Goal: Obtain resource: Download file/media

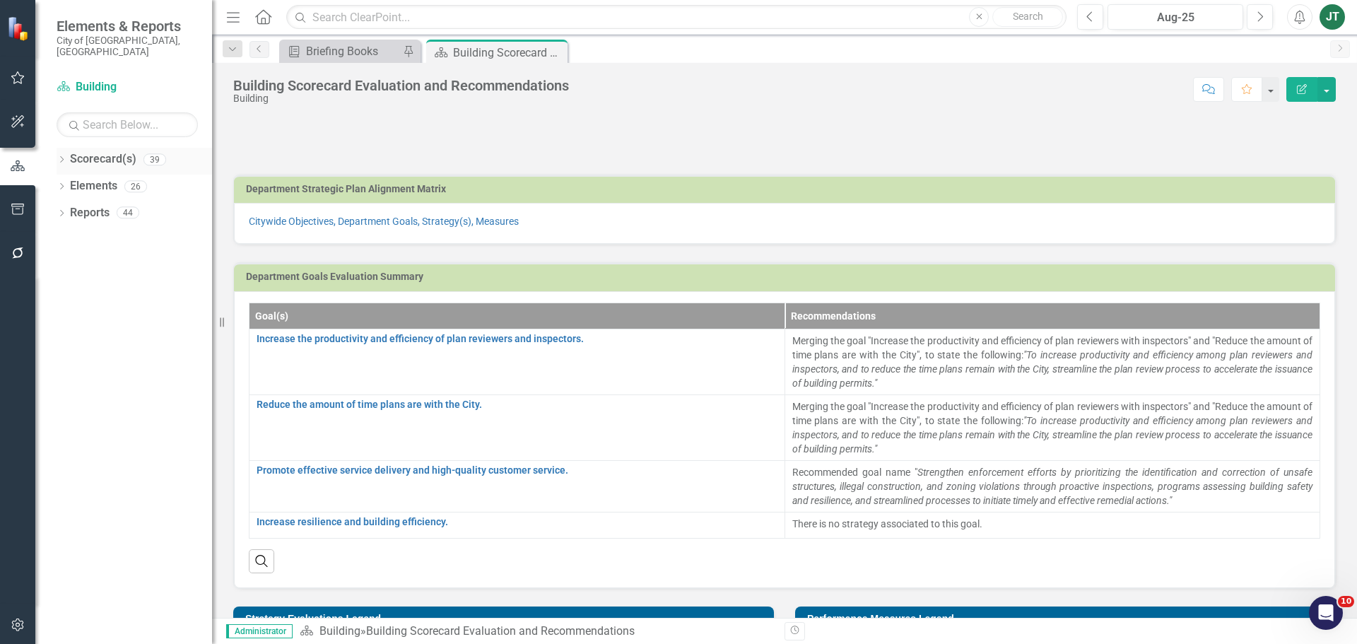
click at [58, 156] on div "Dropdown" at bounding box center [62, 162] width 10 height 12
click at [66, 208] on icon "Dropdown" at bounding box center [69, 212] width 11 height 8
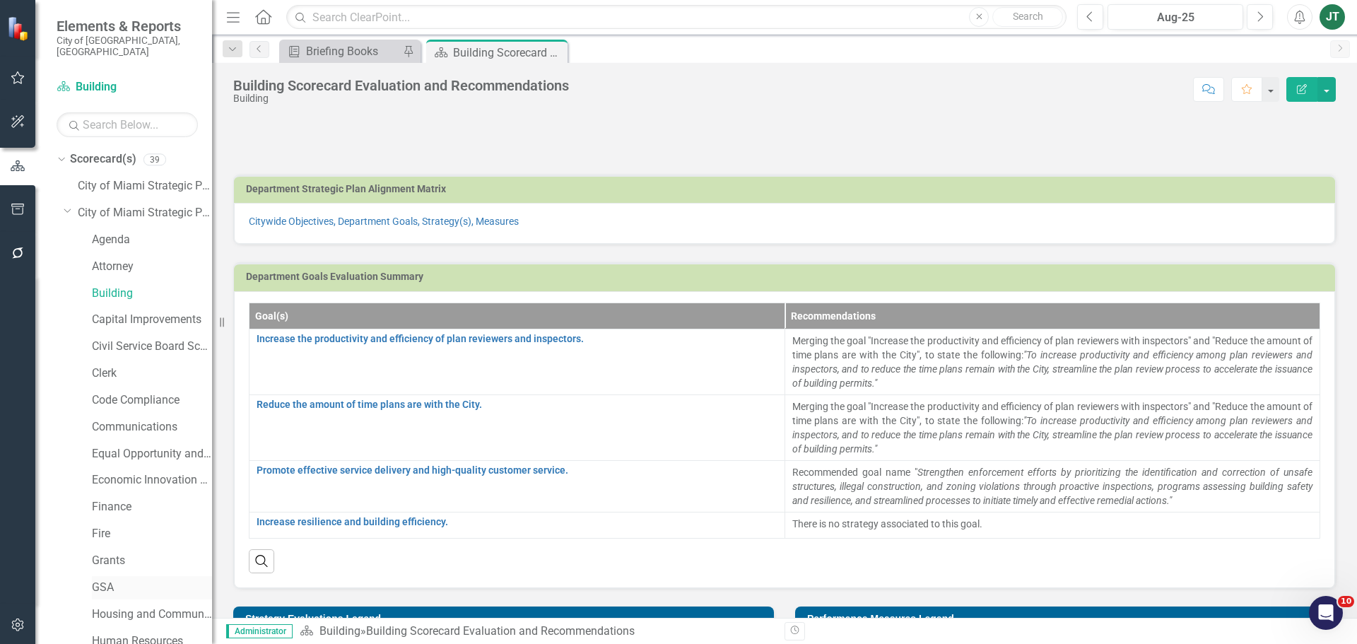
click at [107, 580] on link "GSA" at bounding box center [152, 588] width 120 height 16
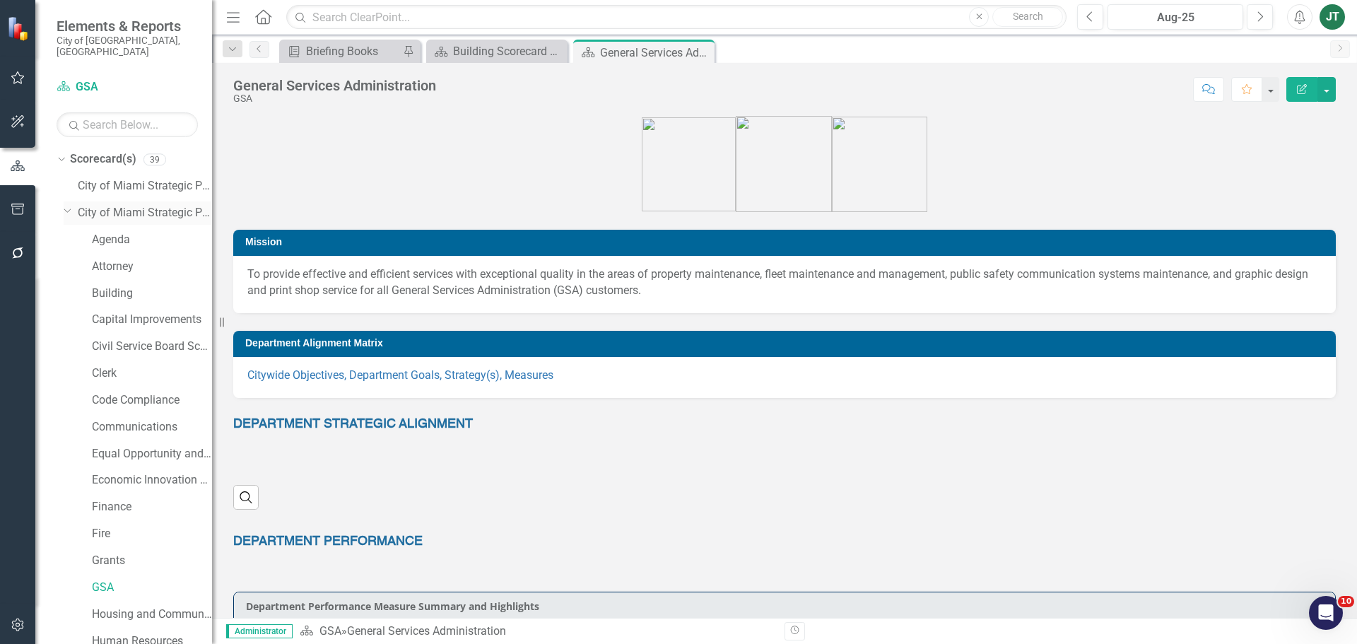
click at [70, 205] on icon "Dropdown" at bounding box center [68, 210] width 8 height 11
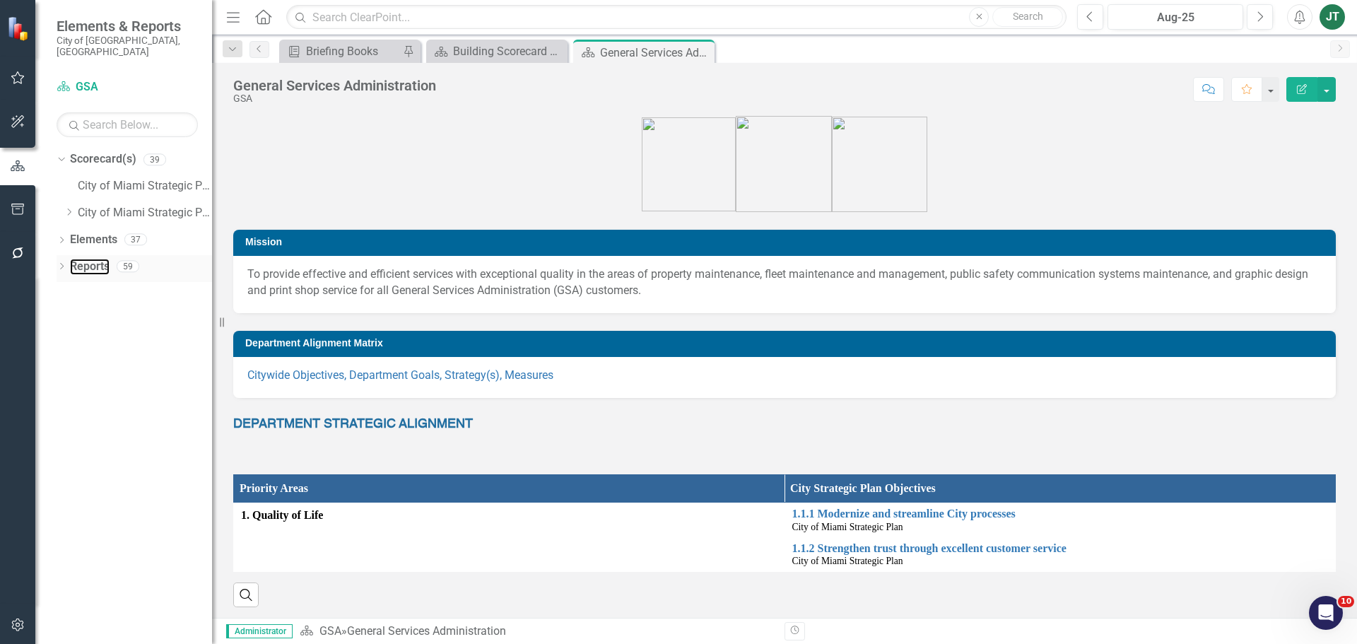
click at [86, 259] on link "Reports" at bounding box center [90, 267] width 40 height 16
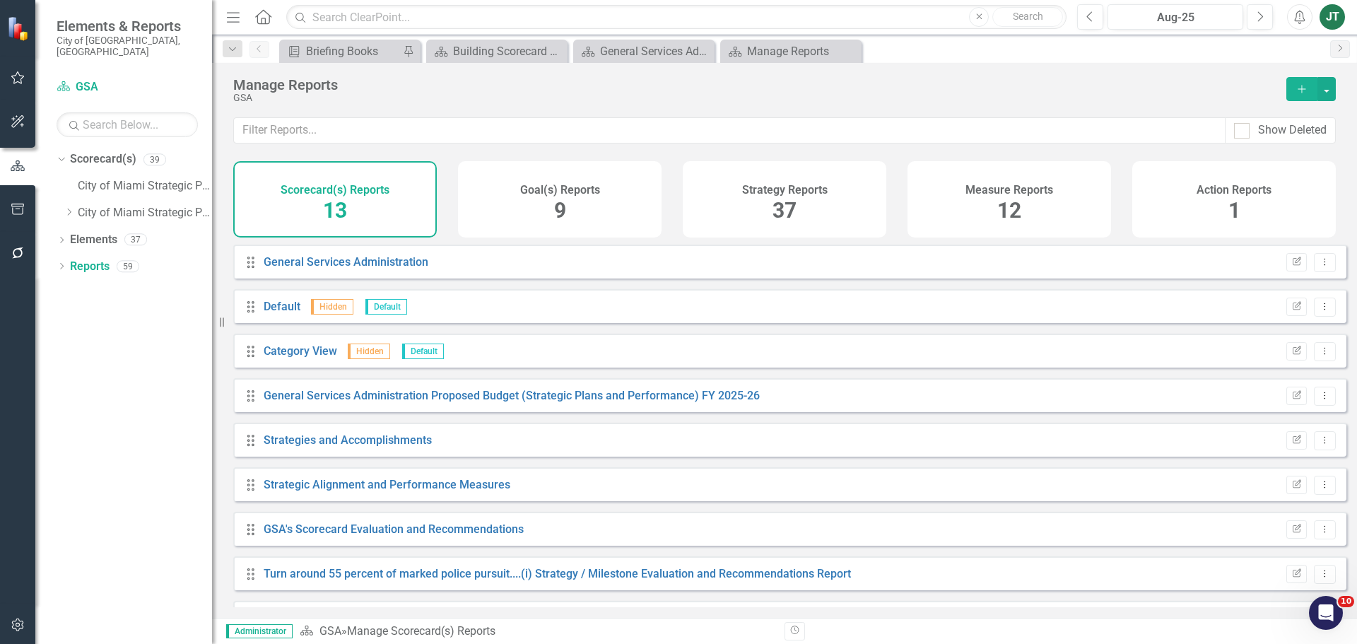
click at [1016, 188] on h4 "Measure Reports" at bounding box center [1010, 190] width 88 height 13
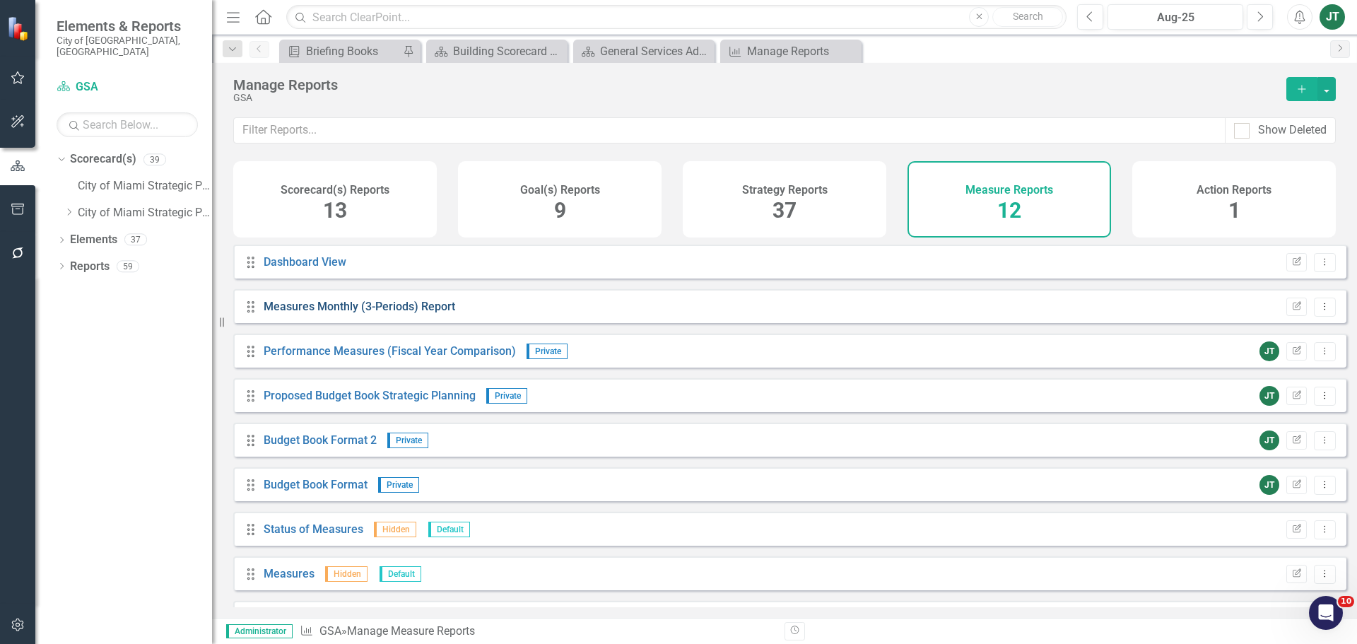
click at [372, 313] on link "Measures Monthly (3-Periods) Report" at bounding box center [360, 306] width 192 height 13
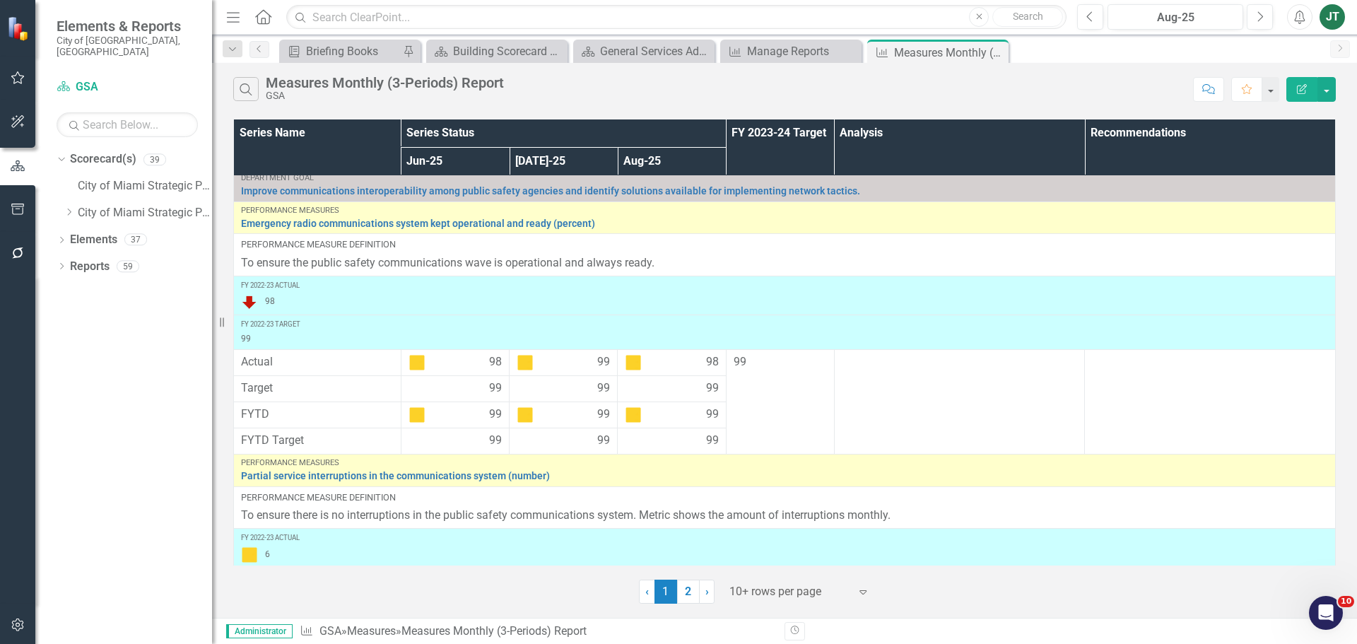
scroll to position [707, 0]
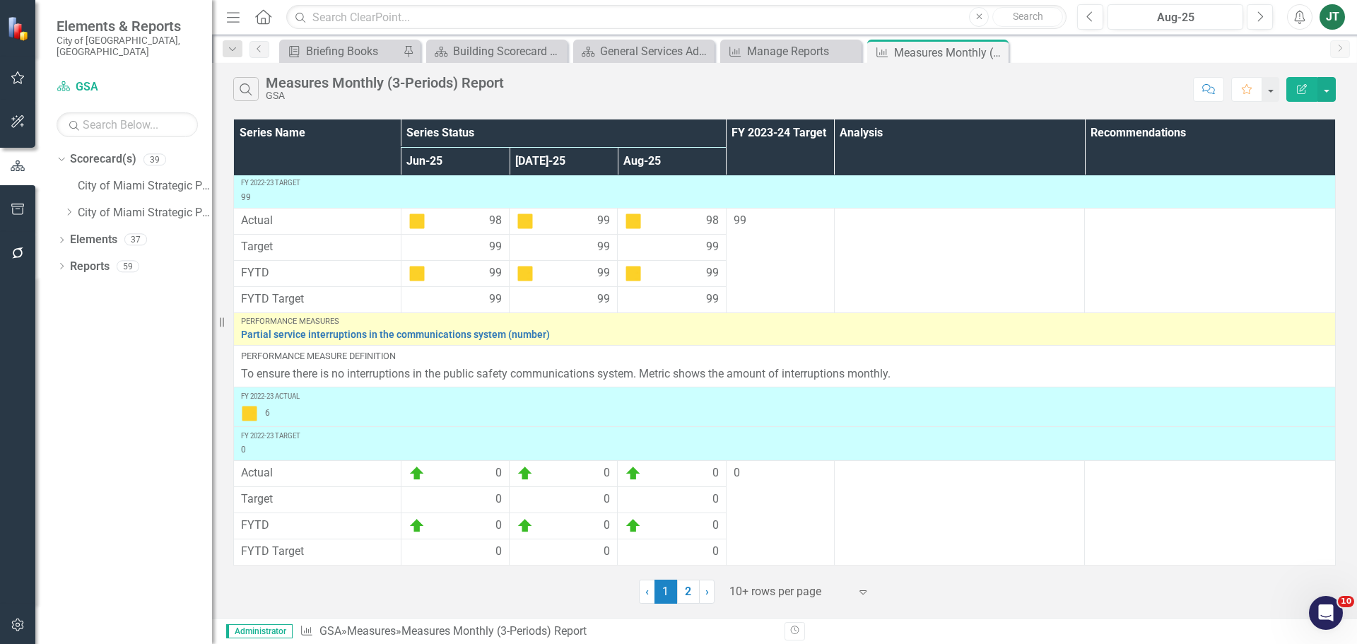
click at [761, 591] on div at bounding box center [789, 591] width 120 height 19
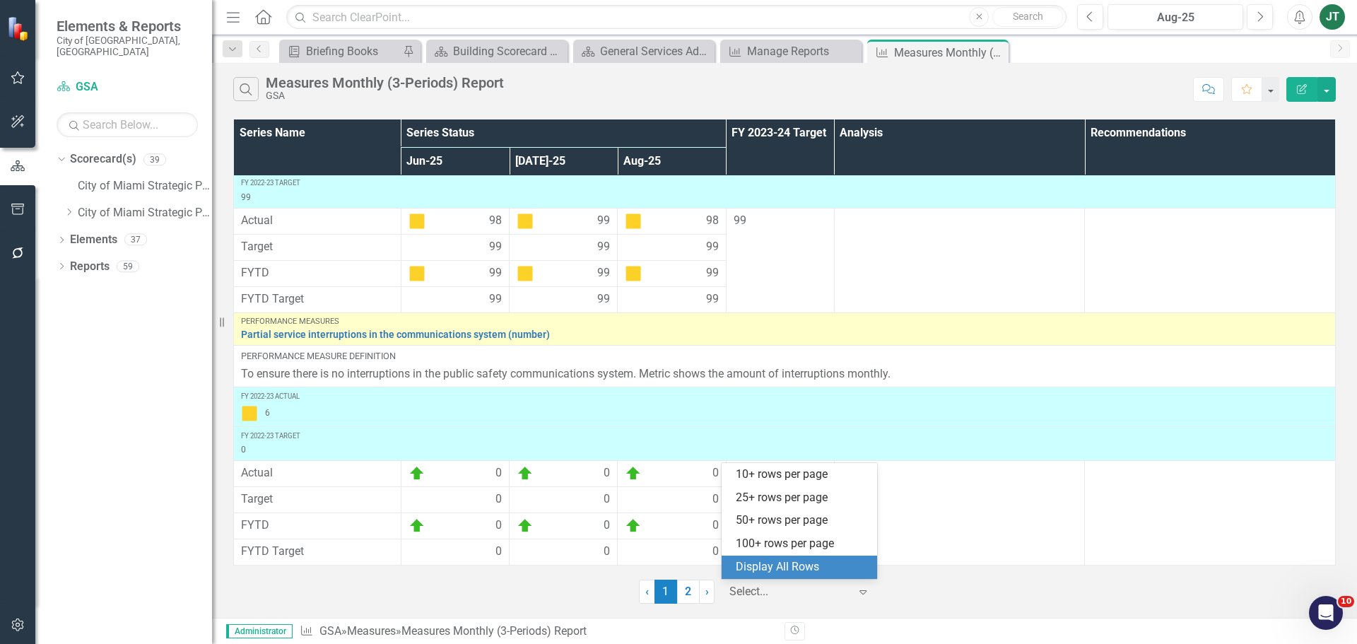
click at [794, 563] on div "Display All Rows" at bounding box center [802, 567] width 133 height 16
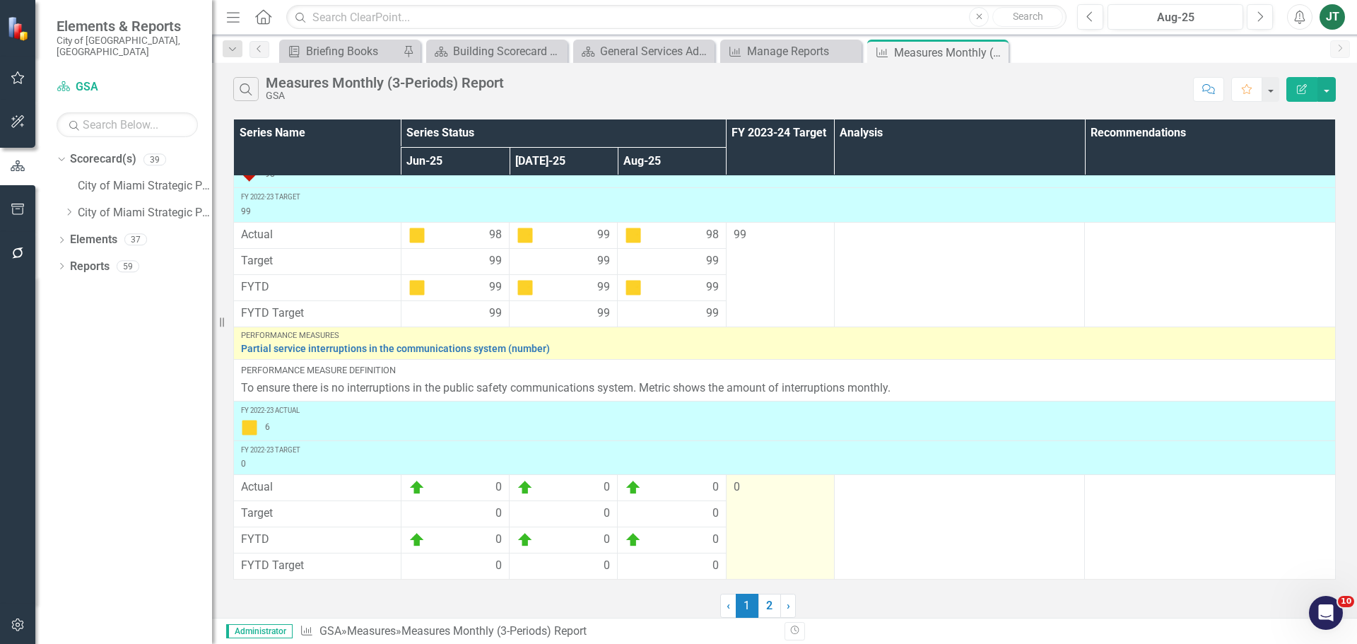
scroll to position [693, 0]
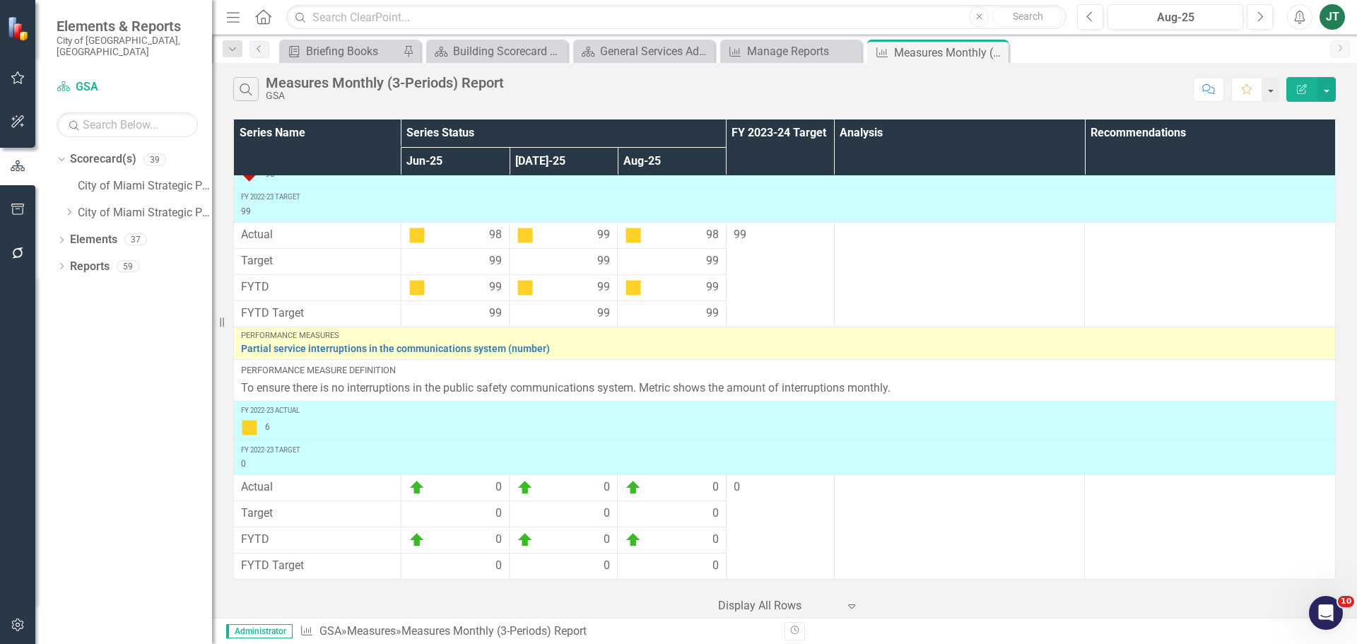
click at [149, 454] on div "Dropdown Scorecard(s) 39 City of [GEOGRAPHIC_DATA] Strategic Plan Dropdown City…" at bounding box center [123, 396] width 177 height 496
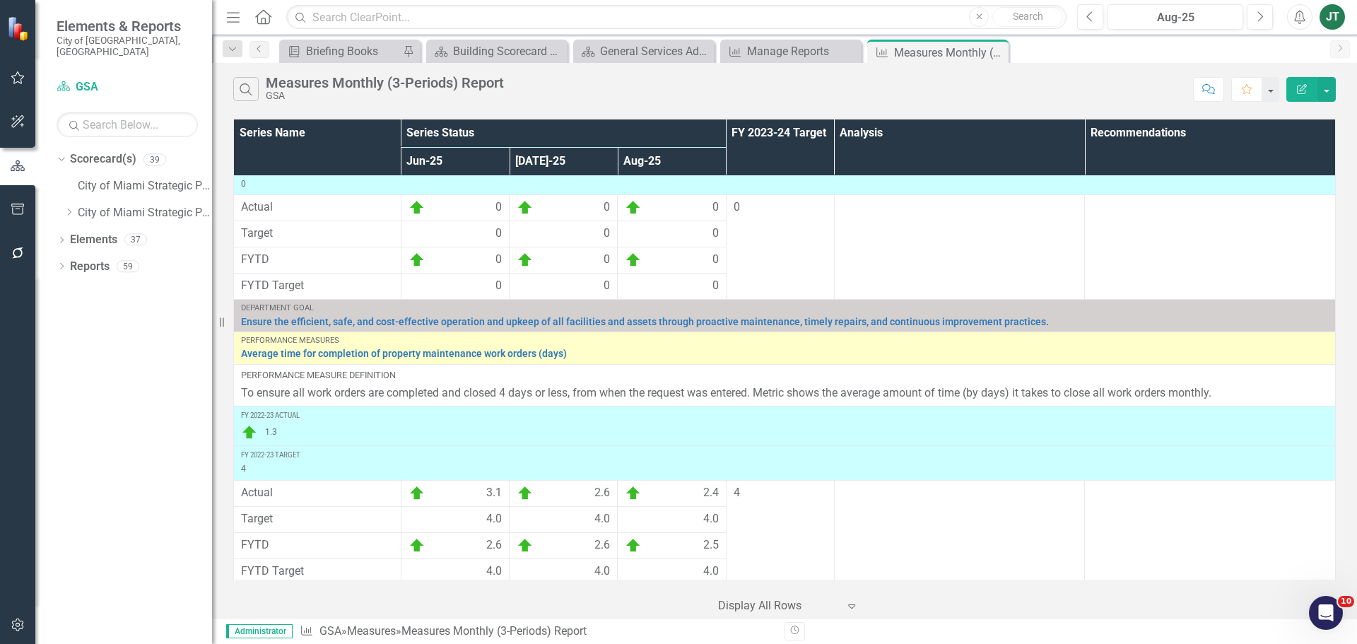
scroll to position [978, 0]
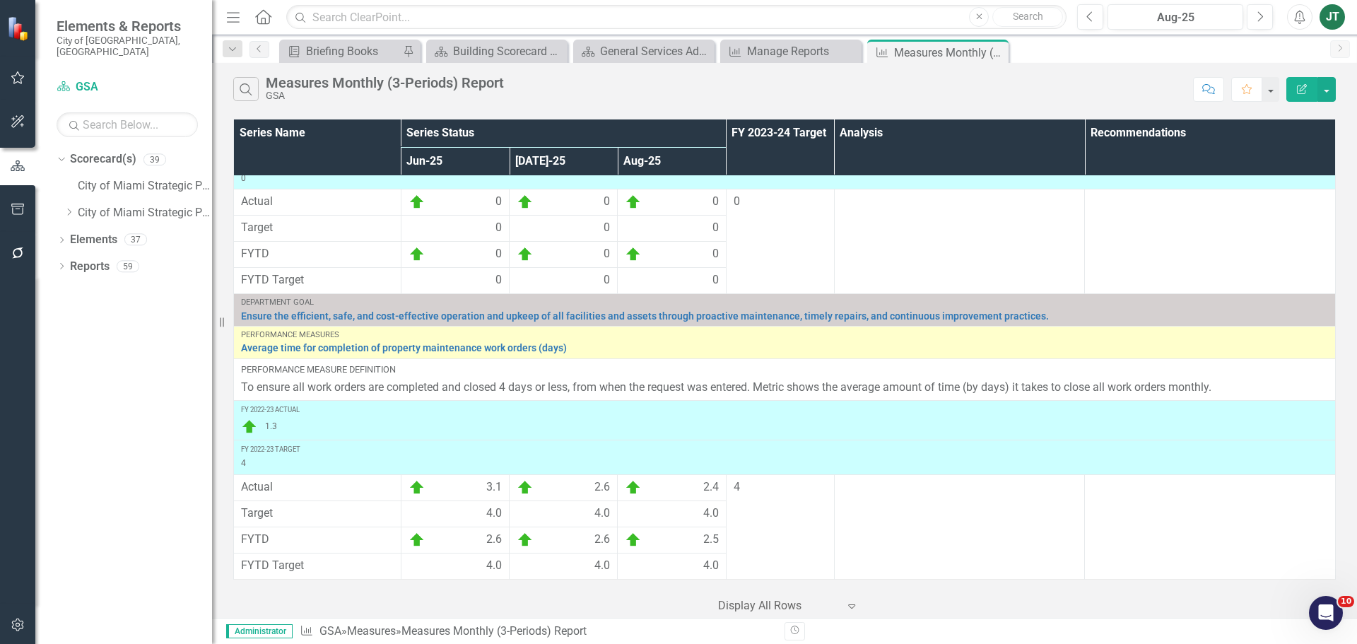
click at [161, 348] on div "Dropdown Scorecard(s) 39 City of [GEOGRAPHIC_DATA] Strategic Plan Dropdown City…" at bounding box center [123, 396] width 177 height 496
click at [68, 207] on div "Dropdown" at bounding box center [69, 213] width 11 height 12
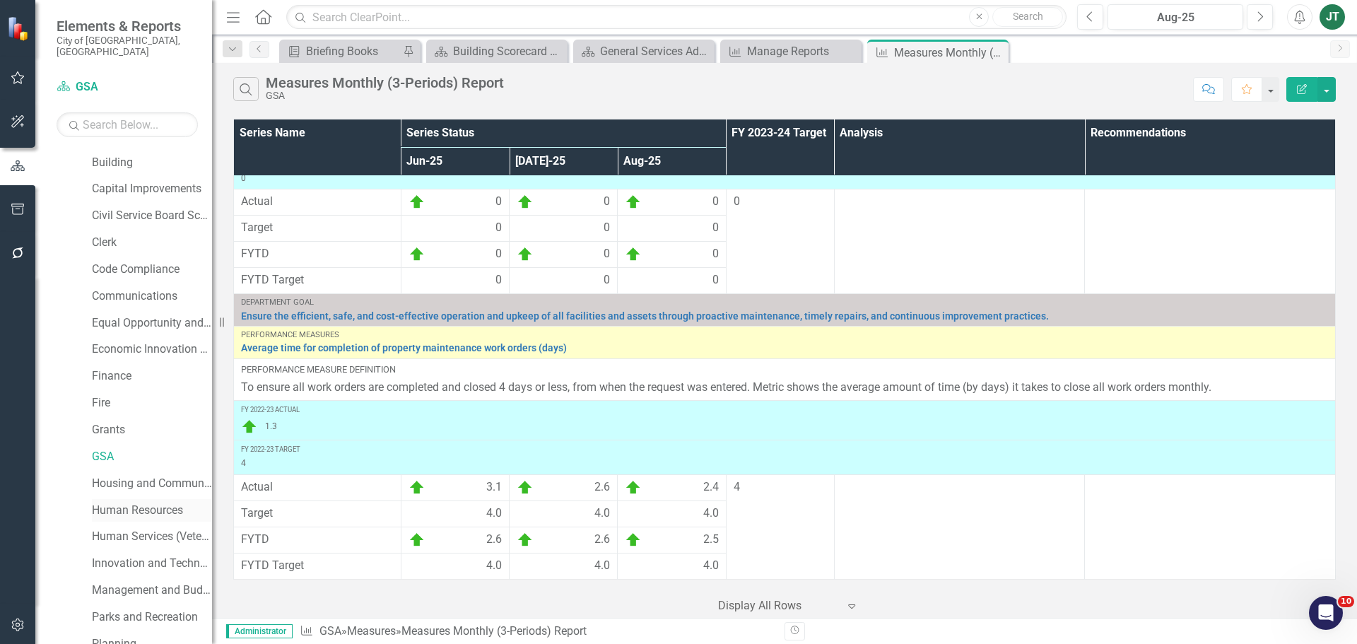
scroll to position [141, 0]
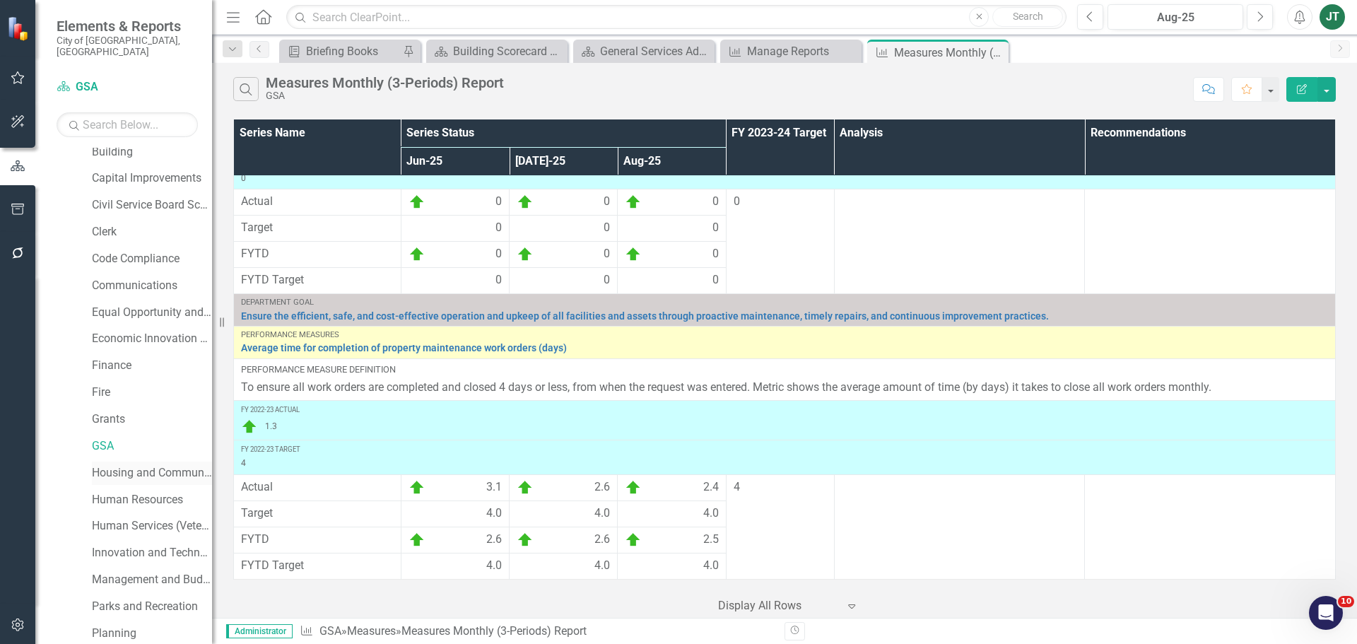
click at [136, 467] on link "Housing and Community Development" at bounding box center [152, 473] width 120 height 16
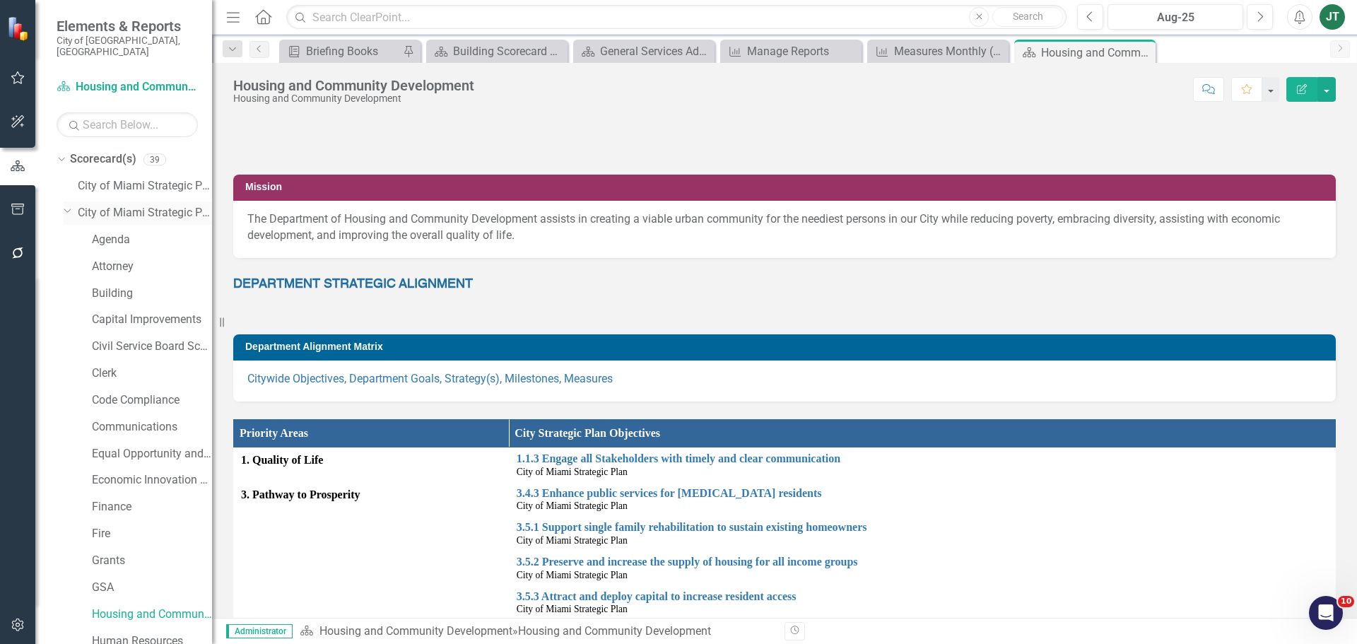
click at [67, 205] on icon "Dropdown" at bounding box center [68, 210] width 8 height 11
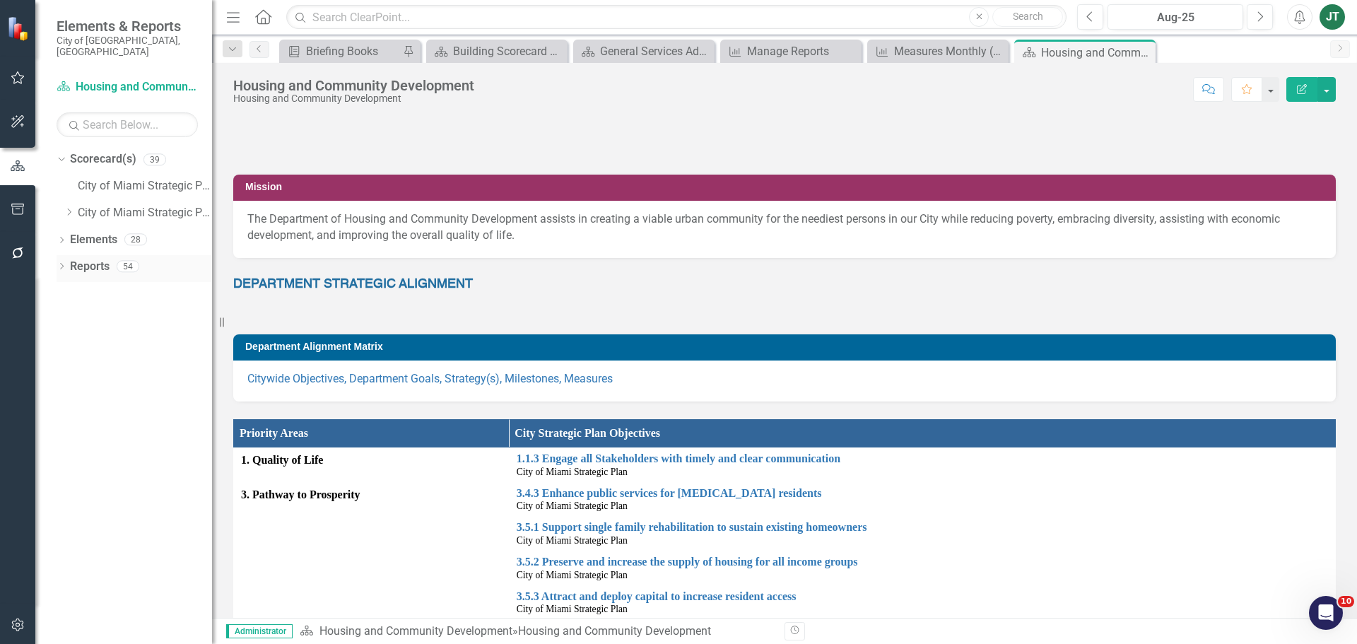
click at [83, 259] on link "Reports" at bounding box center [90, 267] width 40 height 16
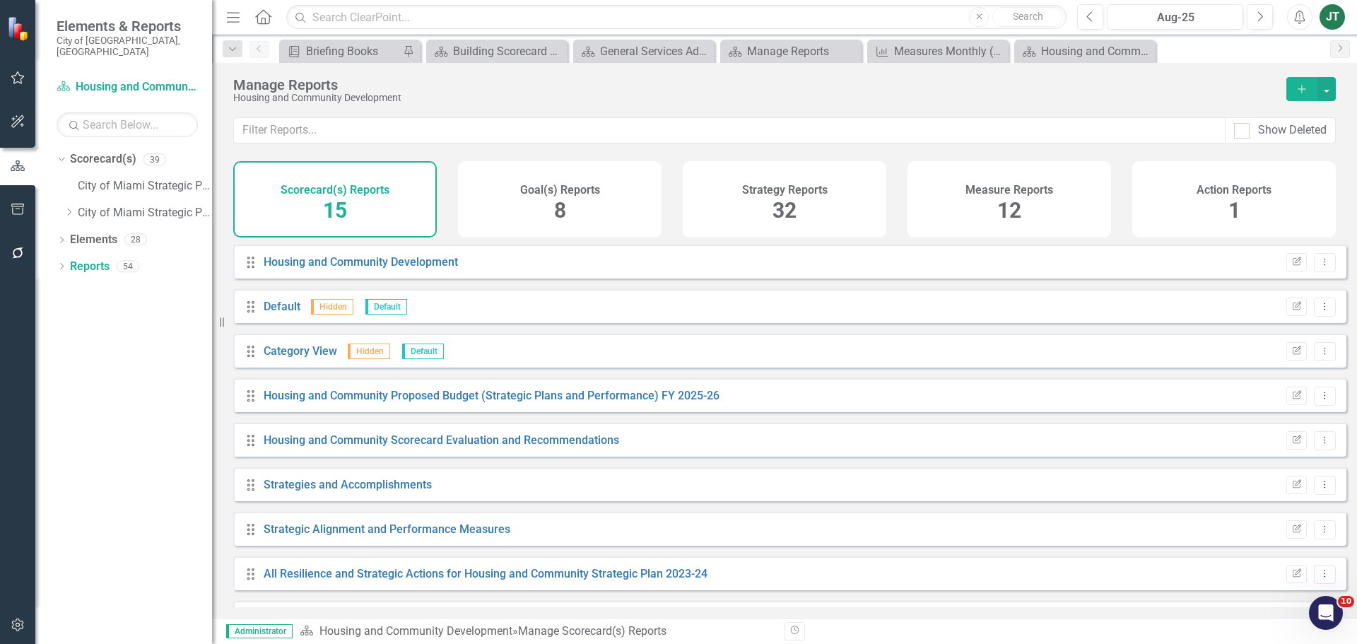
click at [972, 193] on h4 "Measure Reports" at bounding box center [1010, 190] width 88 height 13
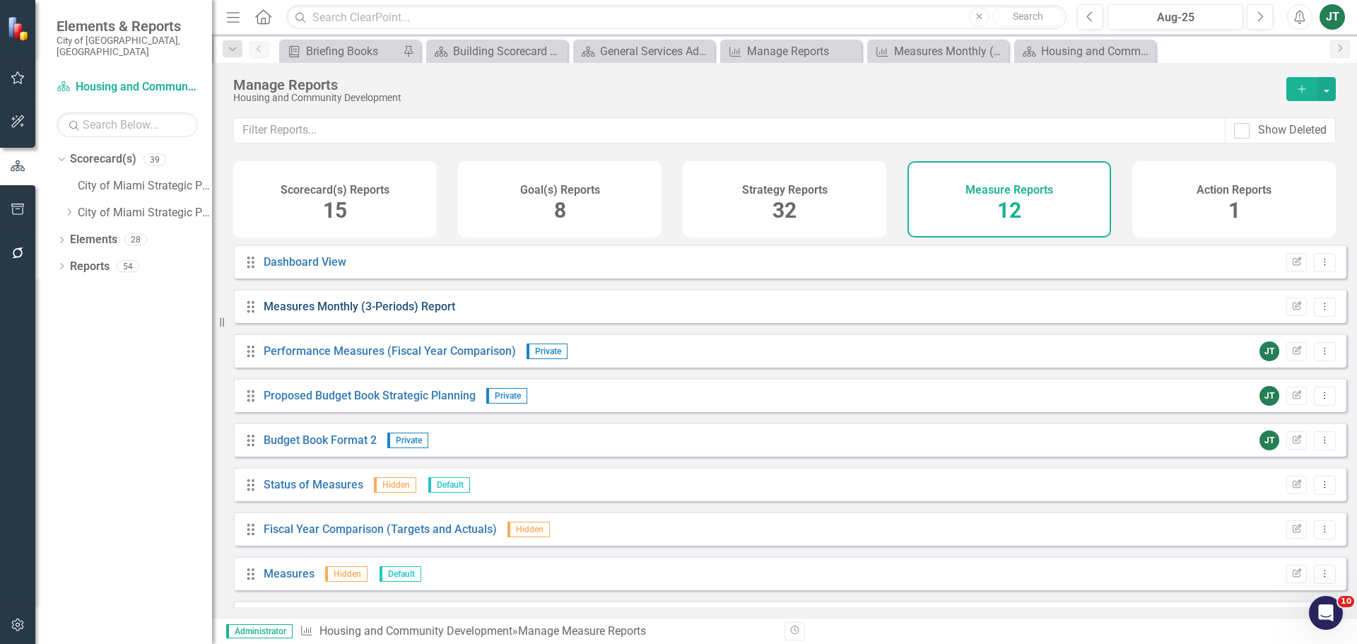
click at [395, 313] on link "Measures Monthly (3-Periods) Report" at bounding box center [360, 306] width 192 height 13
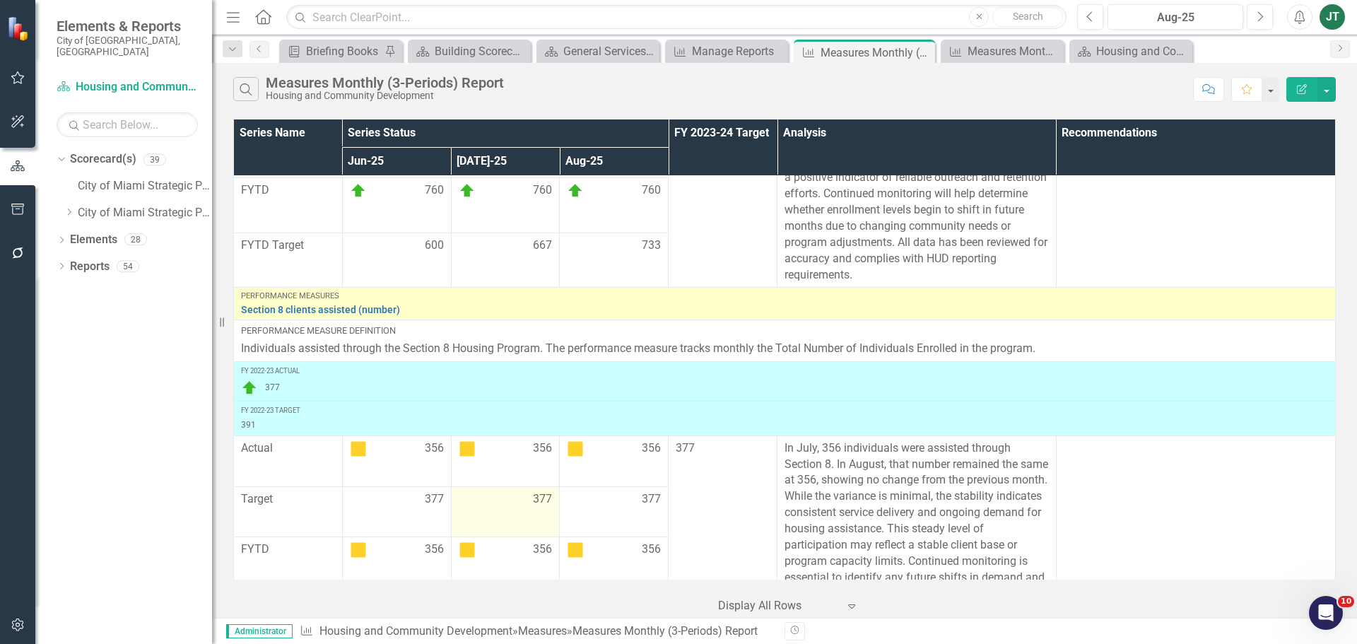
scroll to position [1525, 0]
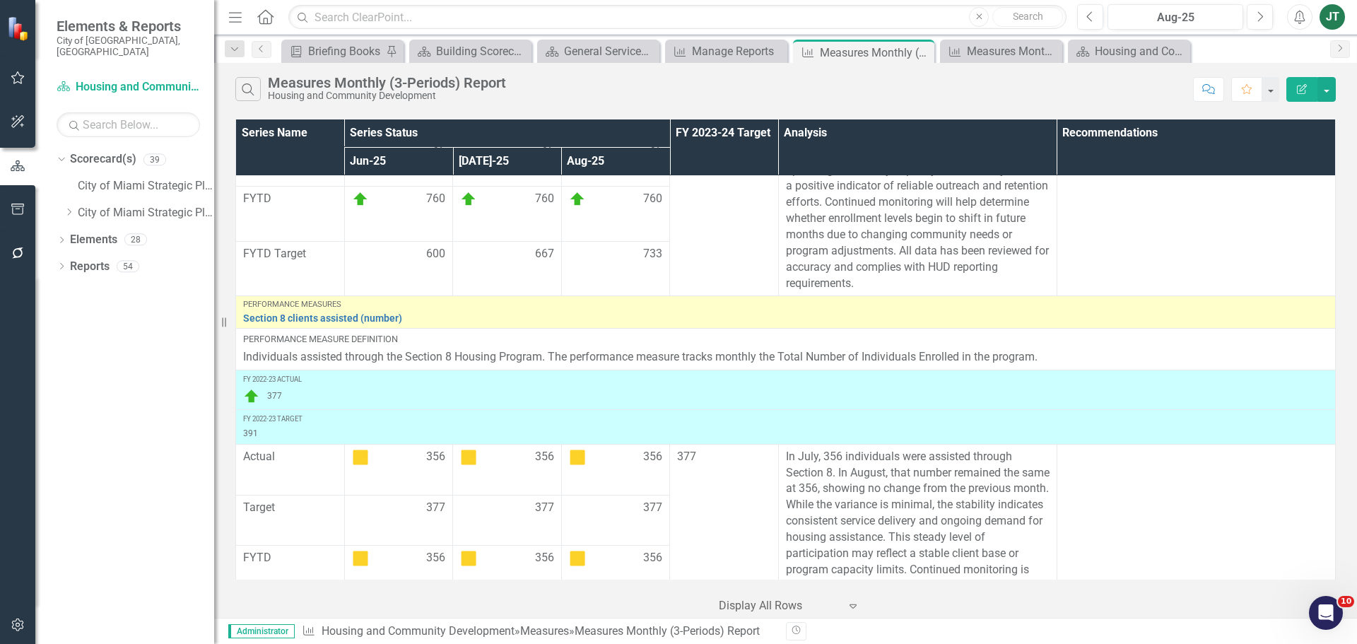
drag, startPoint x: 491, startPoint y: 368, endPoint x: 214, endPoint y: 358, distance: 276.5
click at [214, 358] on div "Resize" at bounding box center [219, 322] width 11 height 644
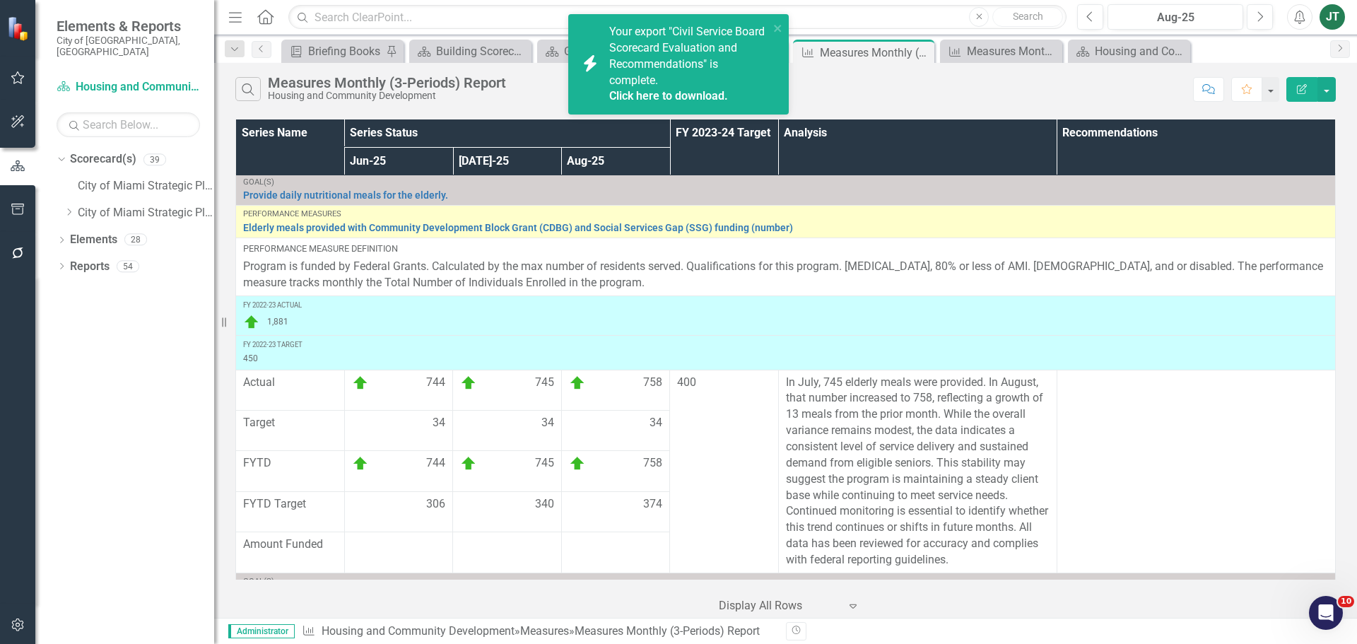
scroll to position [0, 0]
click at [1303, 97] on button "Edit Report" at bounding box center [1301, 89] width 31 height 25
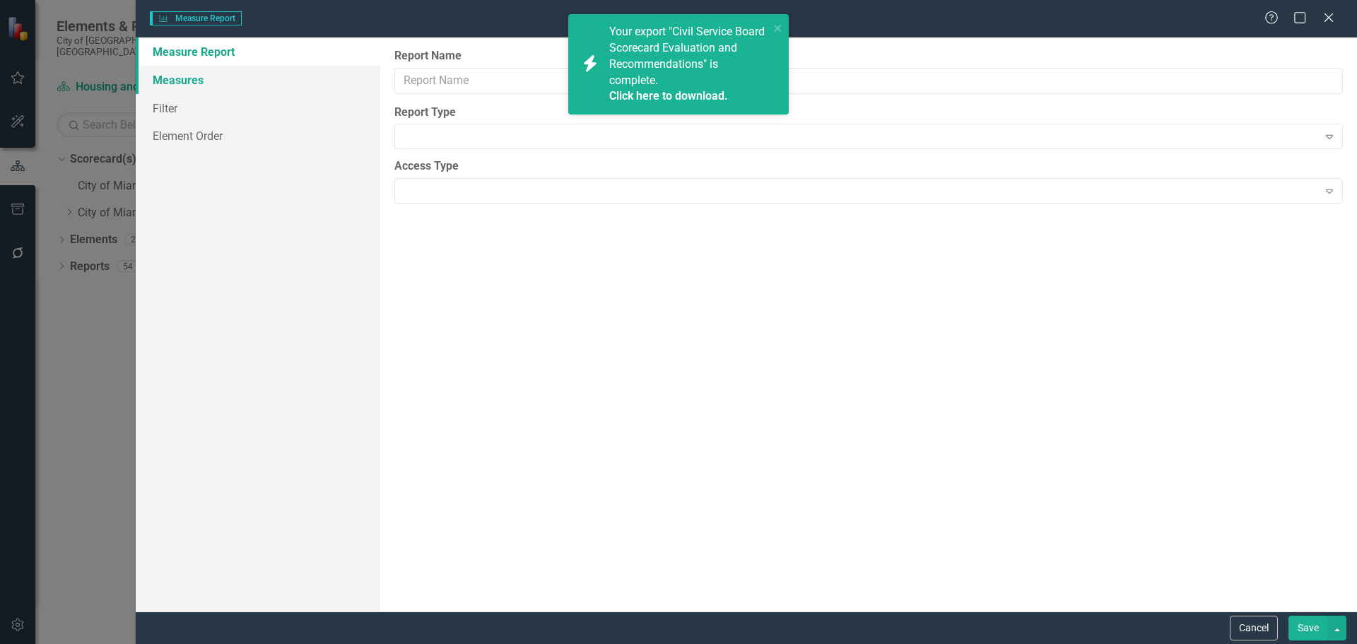
click at [168, 76] on link "Measures" at bounding box center [258, 80] width 245 height 28
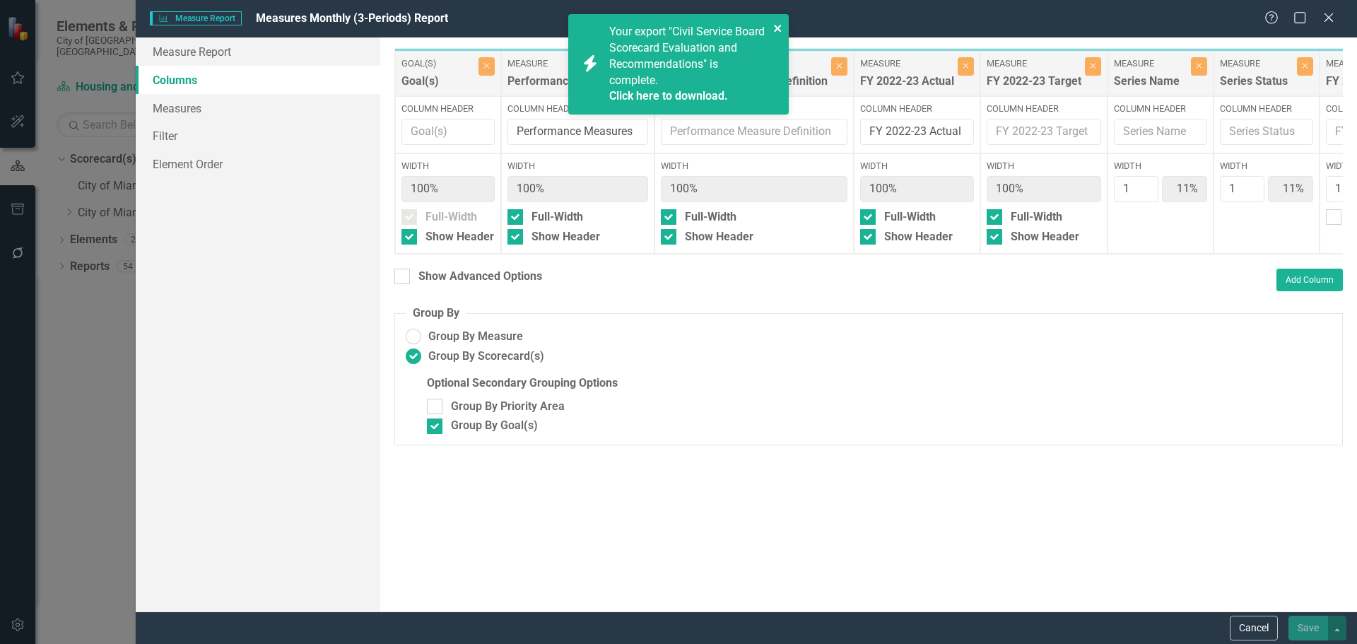
click at [777, 28] on icon "close" at bounding box center [777, 28] width 7 height 7
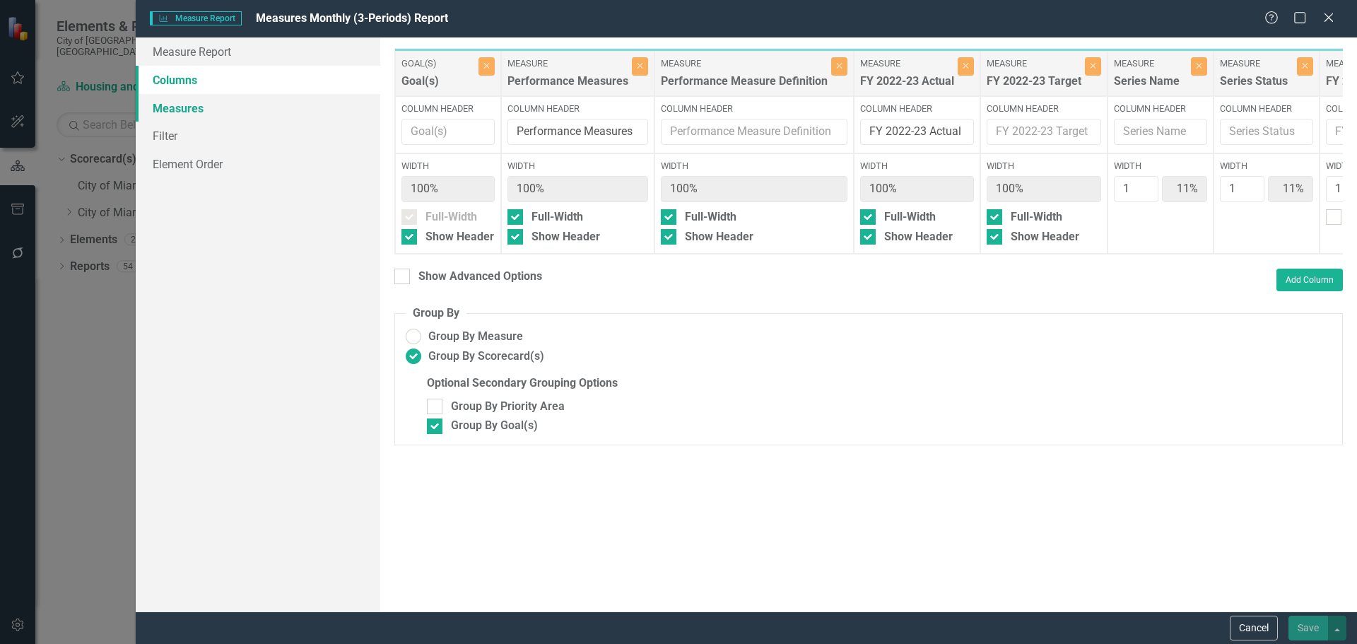
click at [187, 106] on link "Measures" at bounding box center [258, 108] width 245 height 28
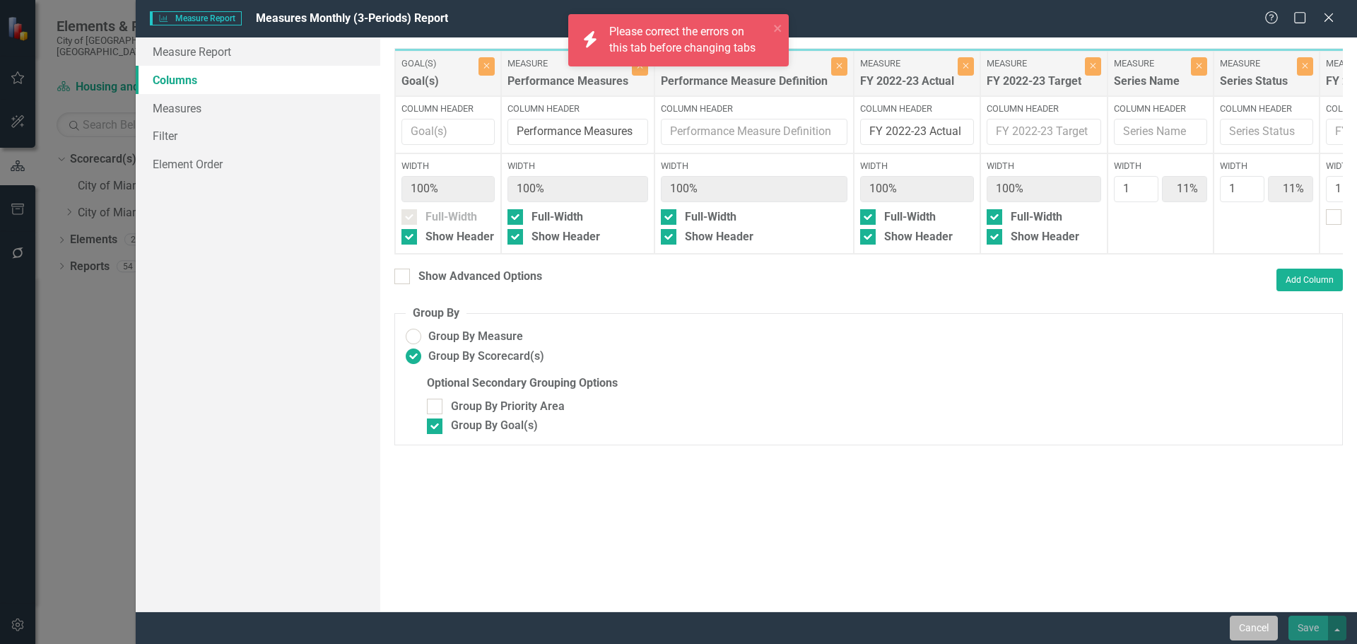
drag, startPoint x: 1259, startPoint y: 630, endPoint x: 1262, endPoint y: 584, distance: 46.7
click at [1258, 630] on button "Cancel" at bounding box center [1254, 628] width 48 height 25
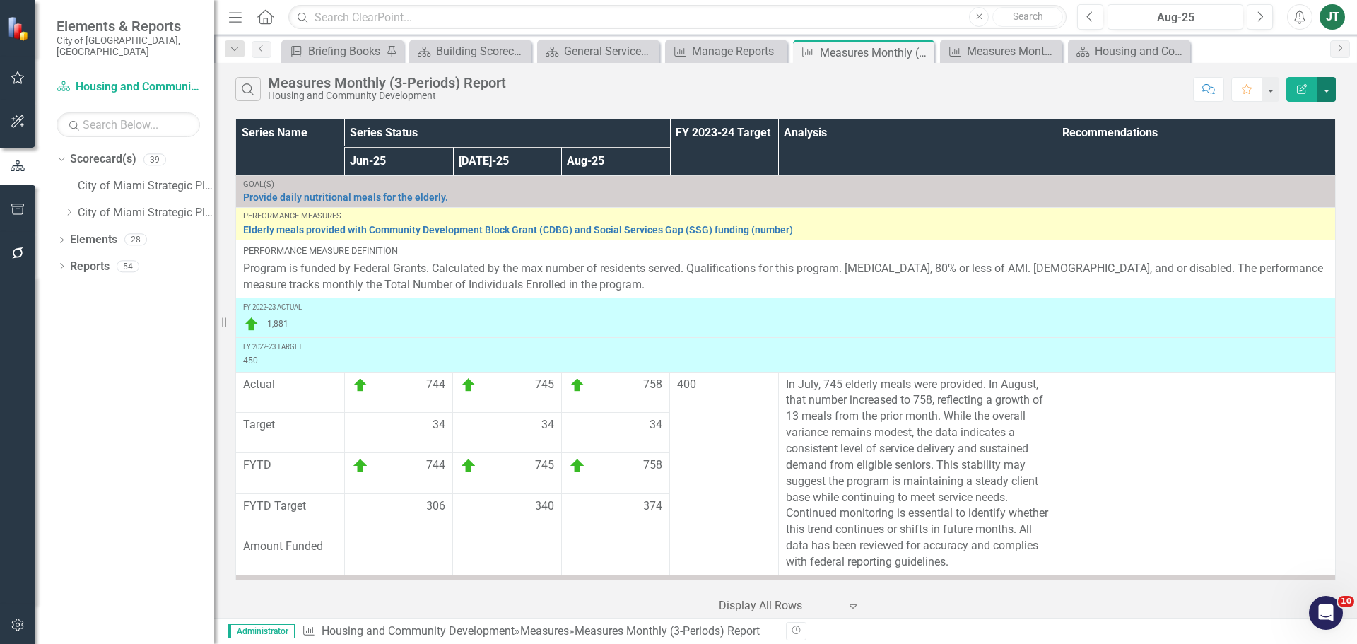
click at [1327, 95] on button "button" at bounding box center [1327, 89] width 18 height 25
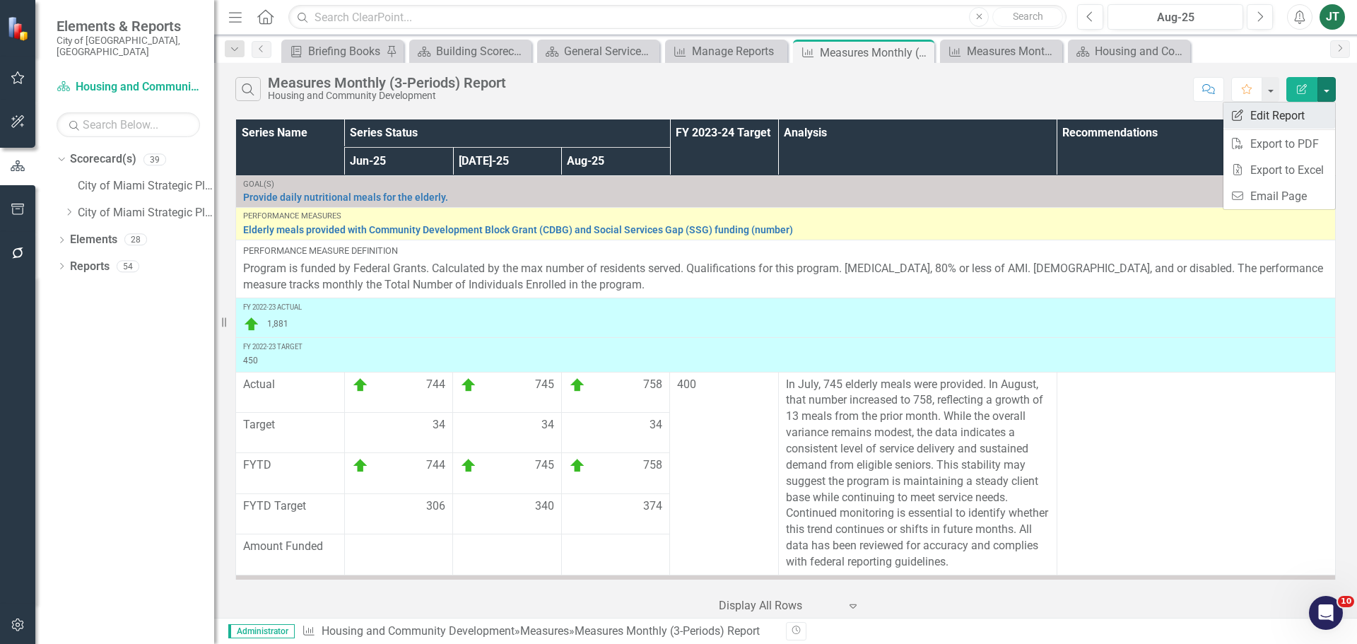
click at [1262, 119] on link "Edit Report Edit Report" at bounding box center [1280, 115] width 112 height 26
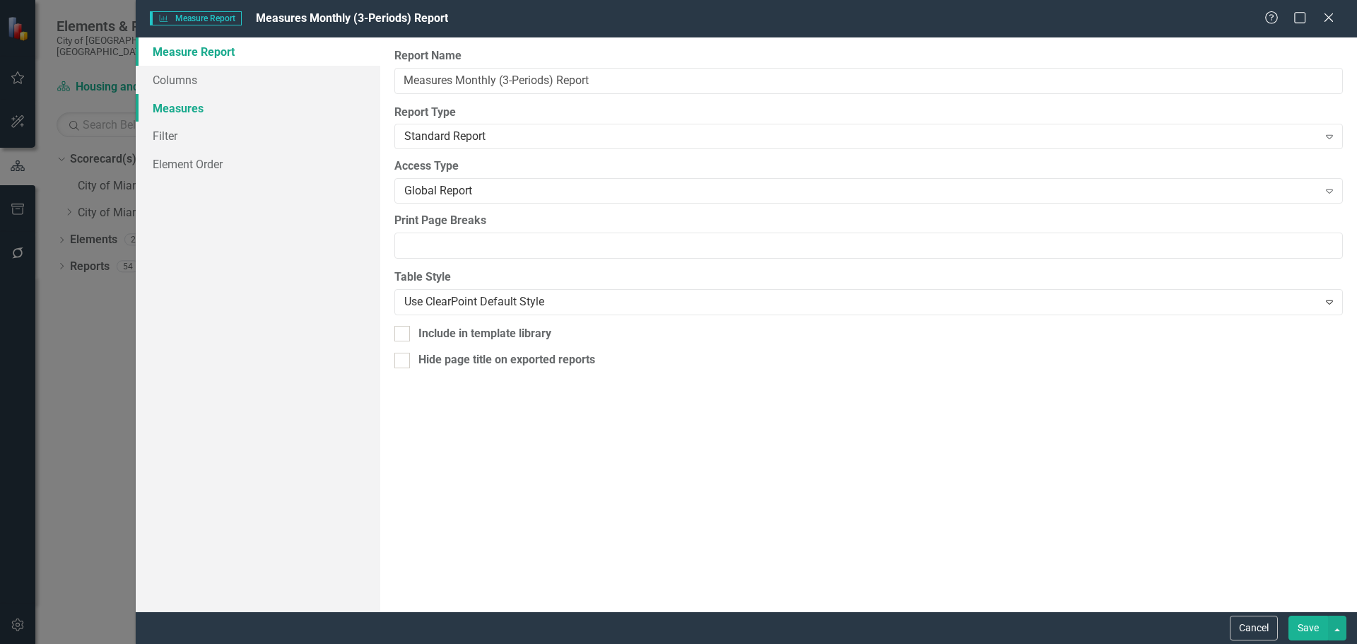
click at [189, 107] on link "Measures" at bounding box center [258, 108] width 245 height 28
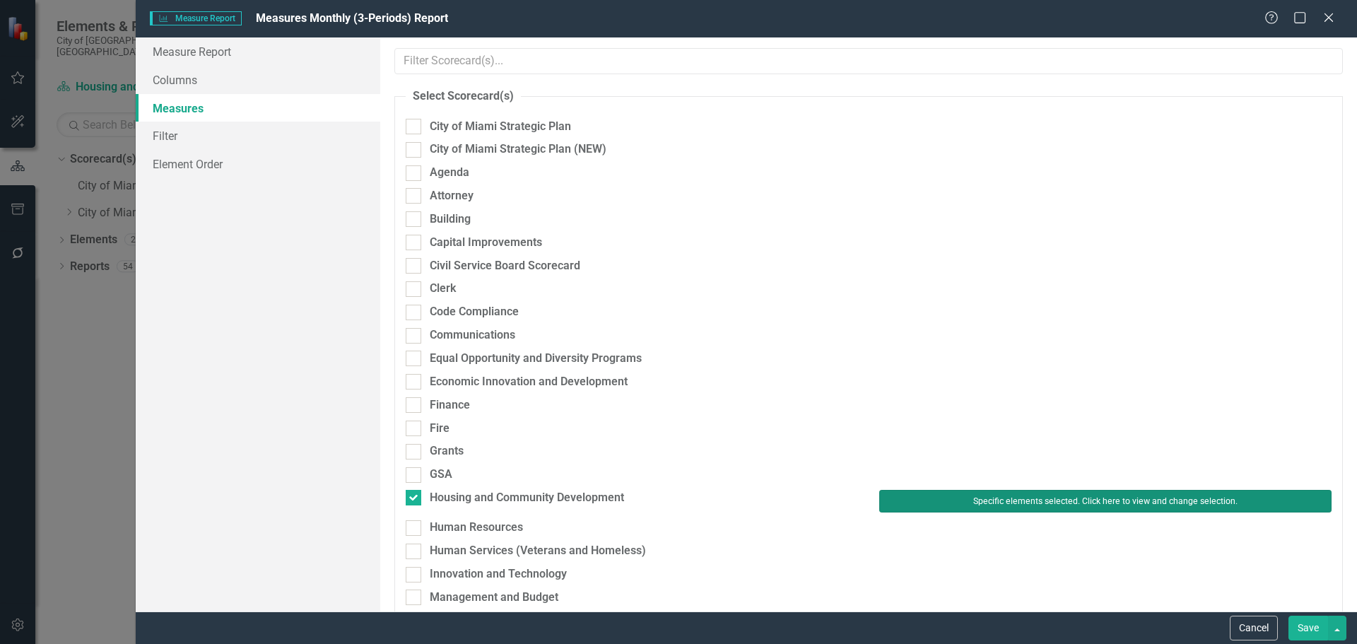
click at [1026, 500] on button "Specific elements selected. Click here to view and change selection." at bounding box center [1105, 501] width 452 height 23
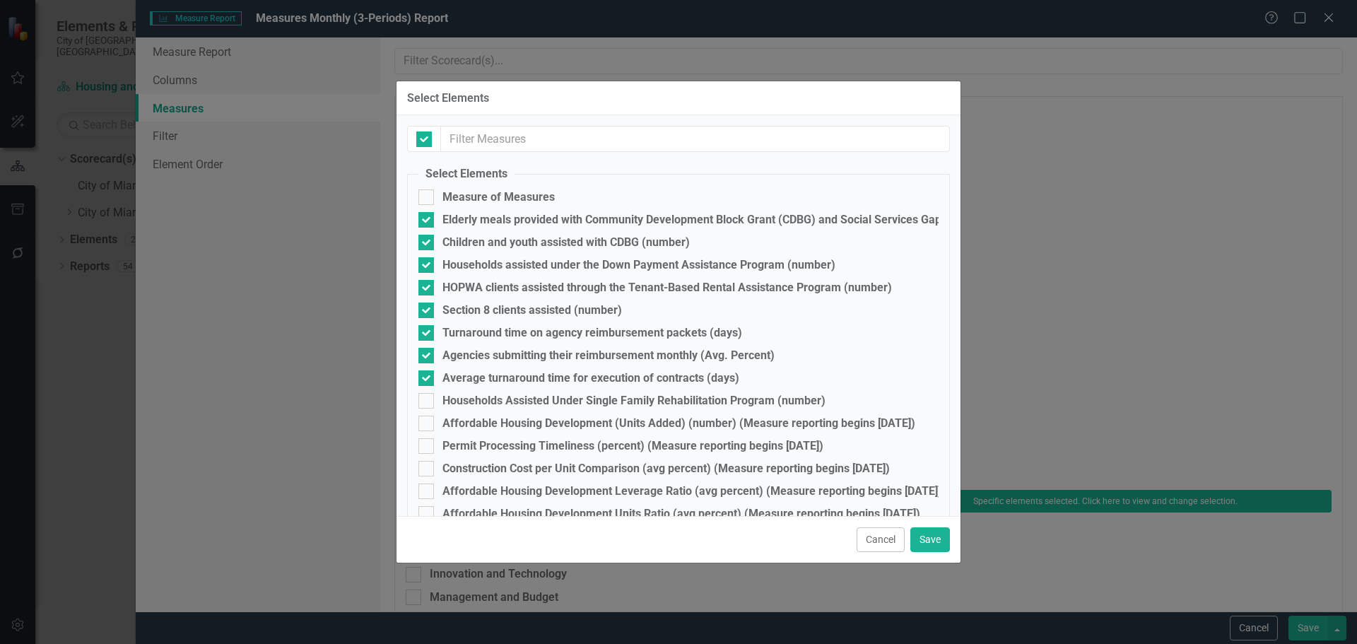
checkbox input "false"
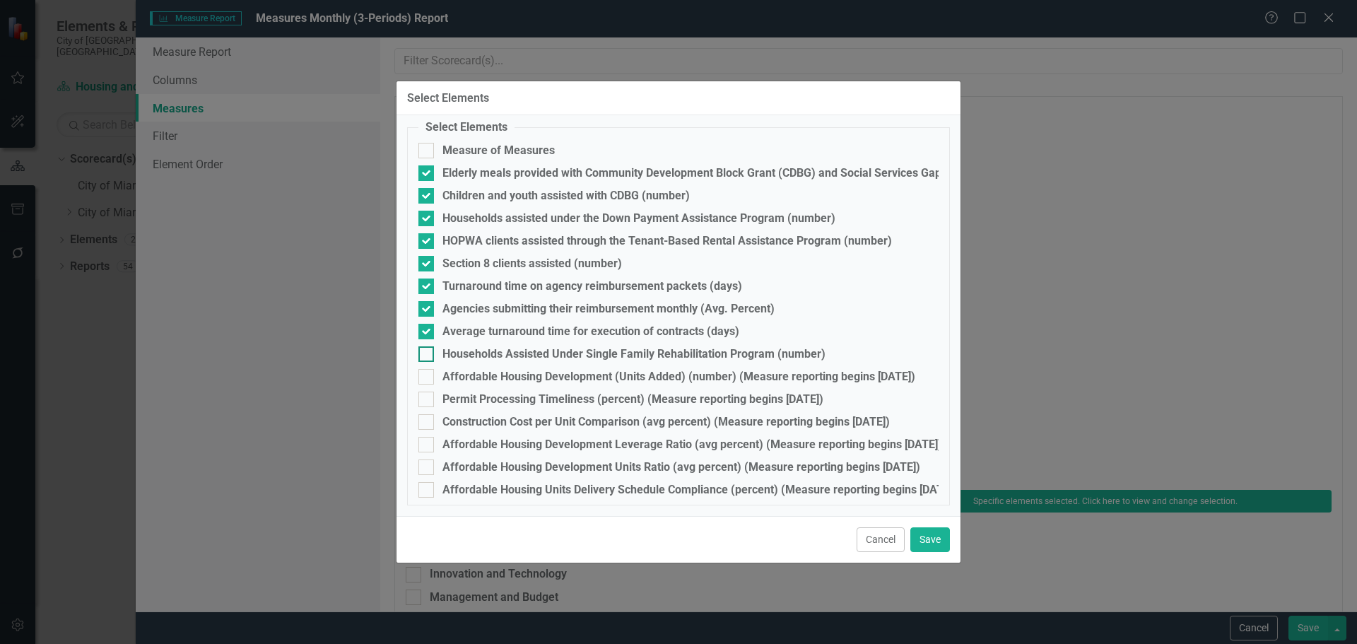
click at [431, 351] on div at bounding box center [426, 354] width 16 height 16
click at [428, 351] on input "Households Assisted Under Single Family Rehabilitation Program (number)" at bounding box center [422, 350] width 9 height 9
checkbox input "true"
click at [932, 541] on button "Save" at bounding box center [930, 539] width 40 height 25
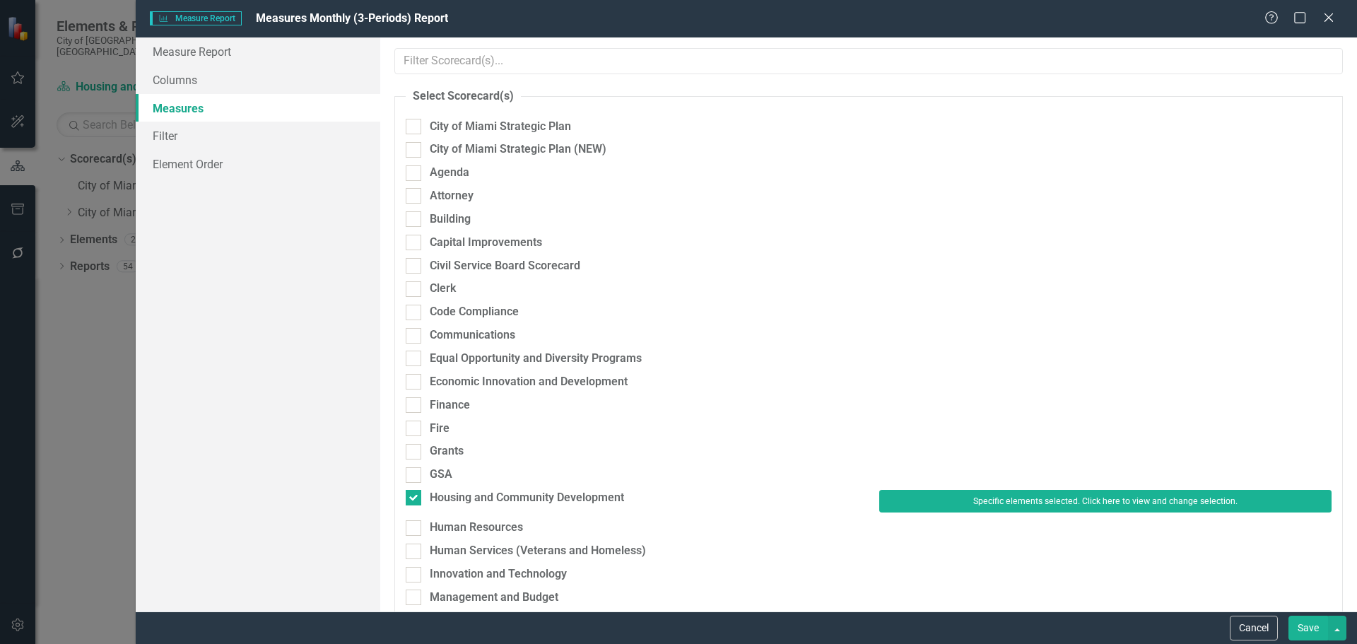
click at [1317, 630] on button "Save" at bounding box center [1309, 628] width 40 height 25
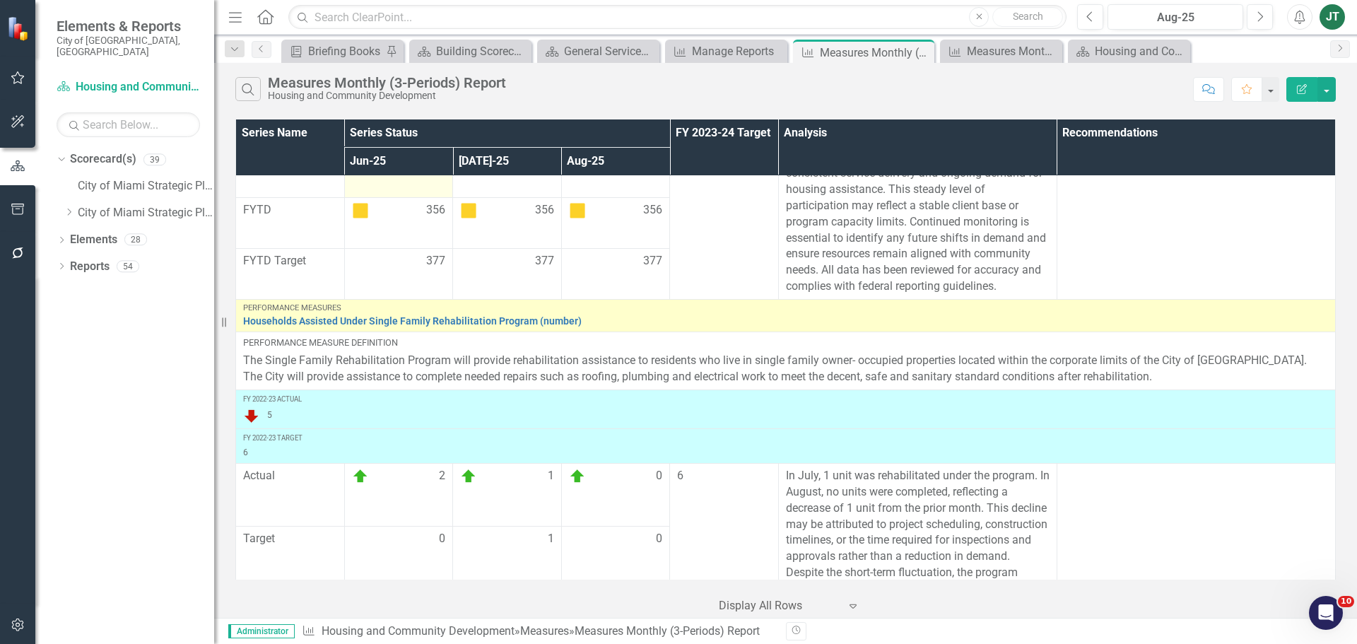
scroll to position [1588, 0]
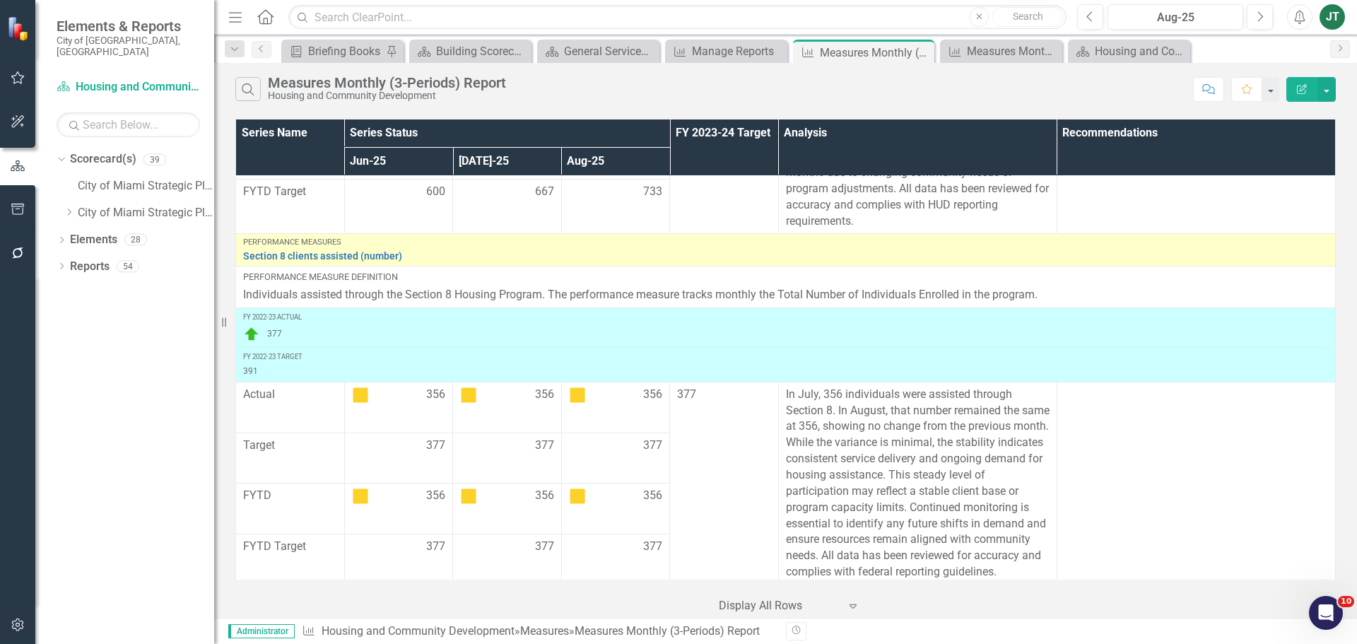
click at [745, 88] on div "Search Measures Monthly (3-Periods) Report Housing and Community Development" at bounding box center [710, 89] width 951 height 24
click at [1334, 88] on button "button" at bounding box center [1327, 89] width 18 height 25
click at [1287, 148] on link "PDF Export to PDF" at bounding box center [1280, 144] width 112 height 26
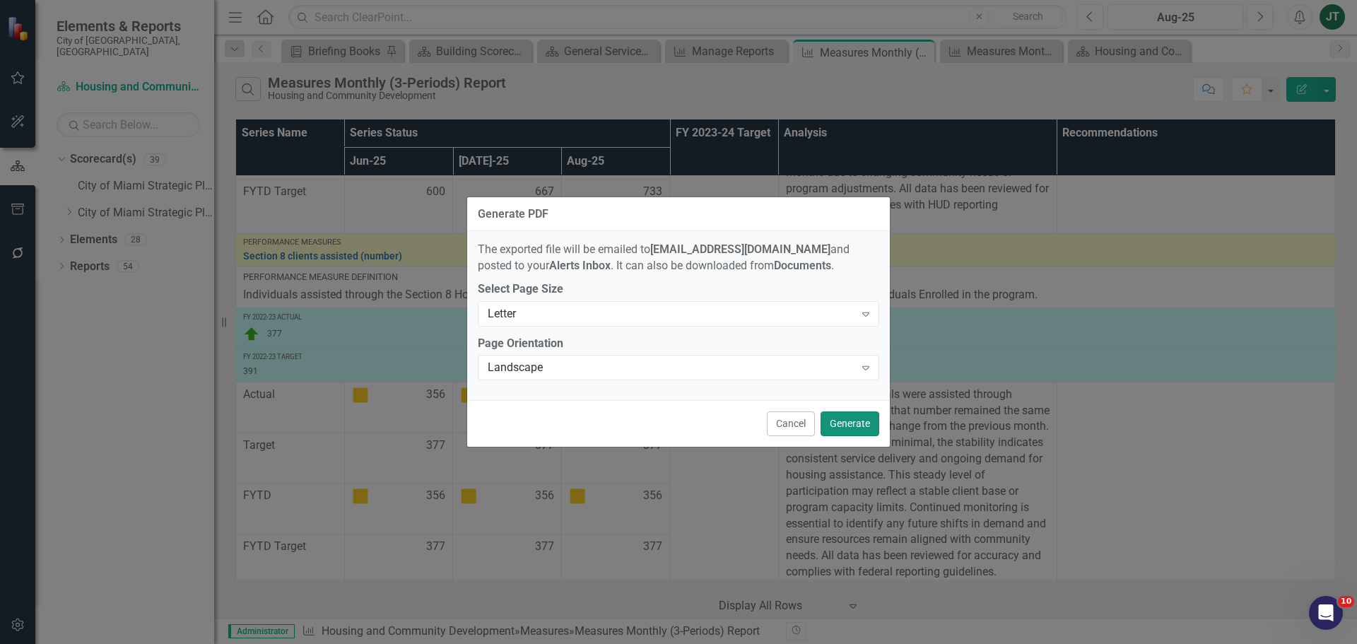
click at [864, 420] on button "Generate" at bounding box center [850, 423] width 59 height 25
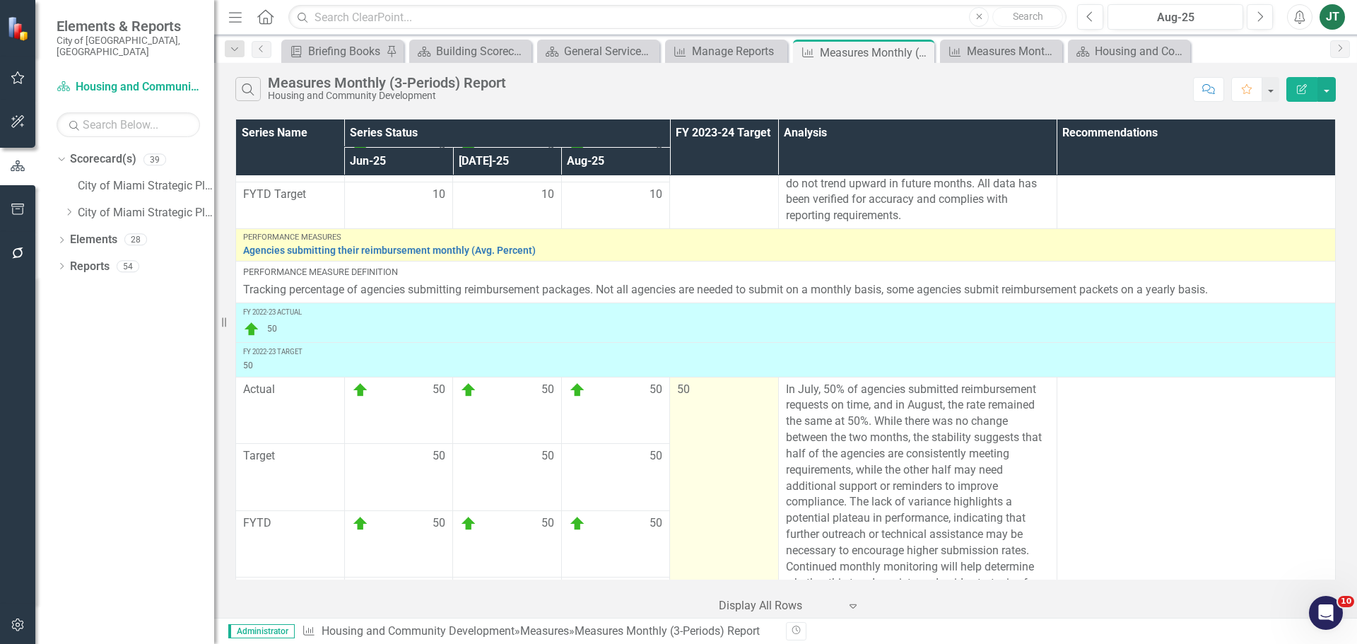
scroll to position [3143, 0]
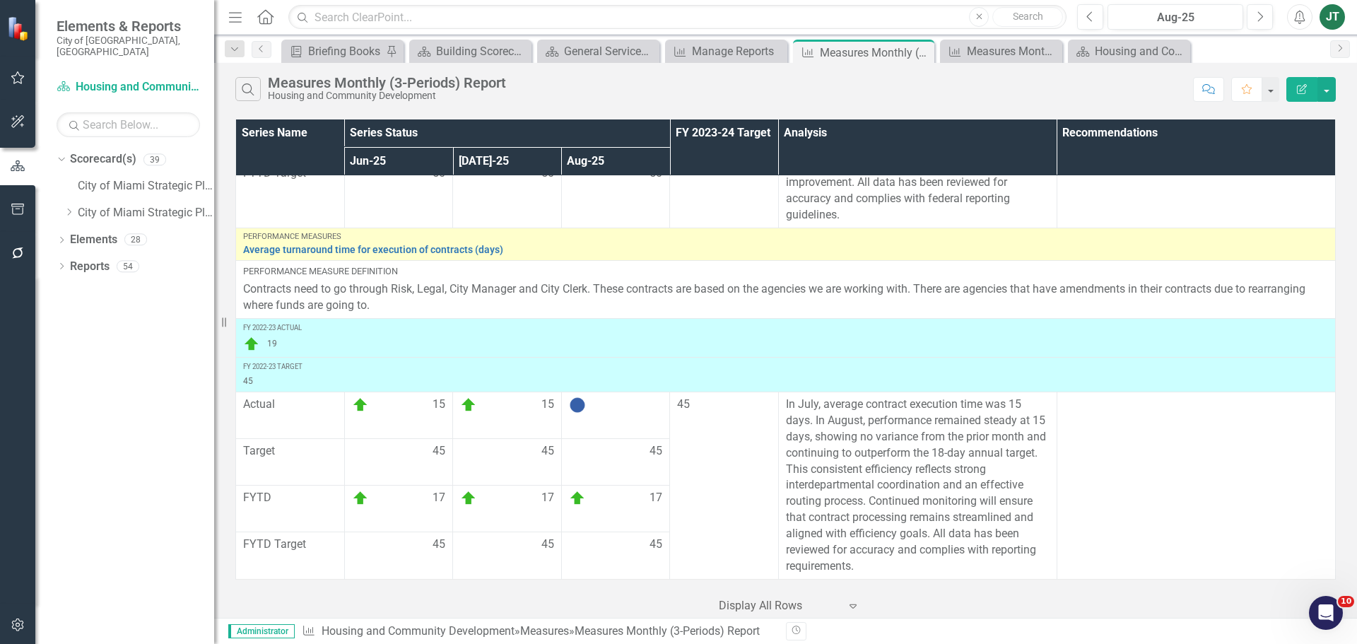
drag, startPoint x: 1306, startPoint y: 18, endPoint x: 1286, endPoint y: 46, distance: 34.1
click at [1306, 18] on icon "Alerts" at bounding box center [1299, 17] width 15 height 14
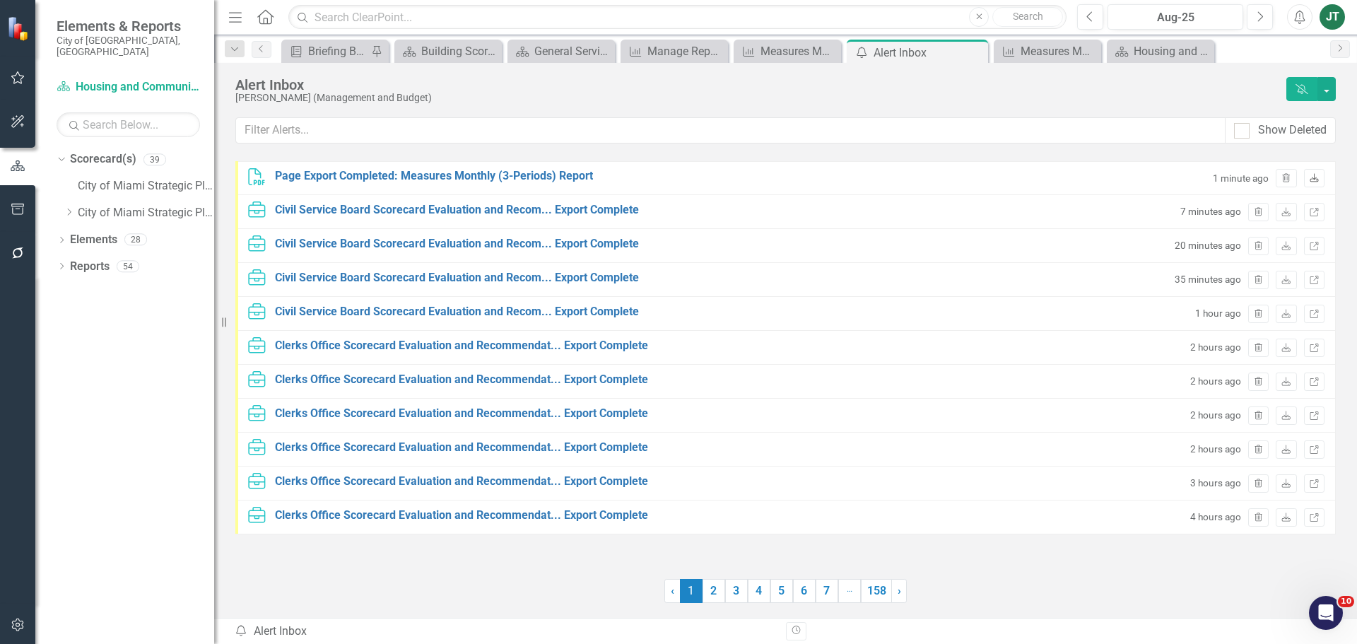
click at [1313, 174] on link "Download" at bounding box center [1314, 178] width 20 height 18
